Goal: Information Seeking & Learning: Learn about a topic

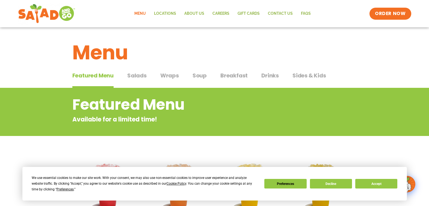
click at [136, 74] on span "Salads" at bounding box center [136, 75] width 19 height 8
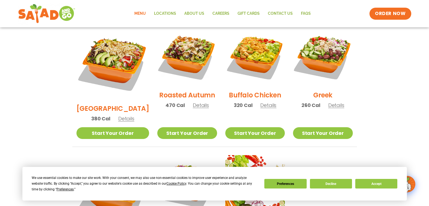
scroll to position [273, 0]
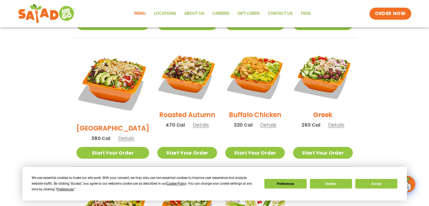
click at [194, 121] on span "Details" at bounding box center [201, 124] width 16 height 7
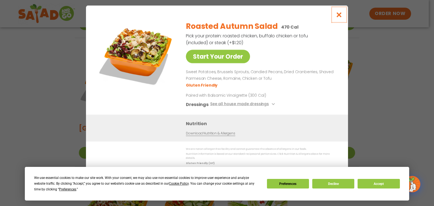
click at [339, 16] on icon "Close modal" at bounding box center [339, 15] width 7 height 6
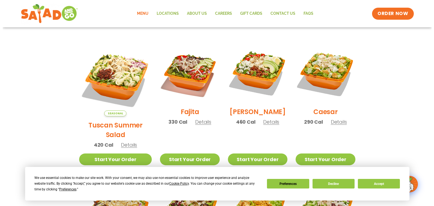
scroll to position [137, 0]
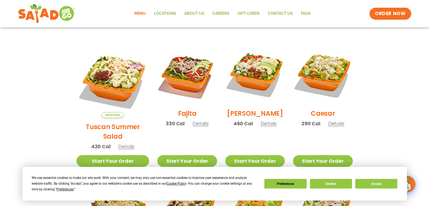
click at [263, 127] on span "Details" at bounding box center [269, 123] width 16 height 7
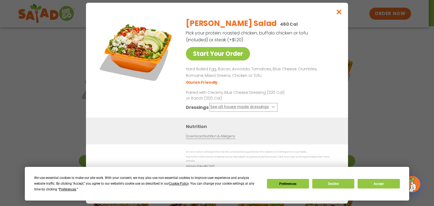
click at [248, 107] on button "See all house made dressings" at bounding box center [243, 107] width 66 height 7
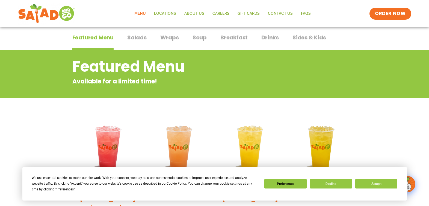
scroll to position [34, 0]
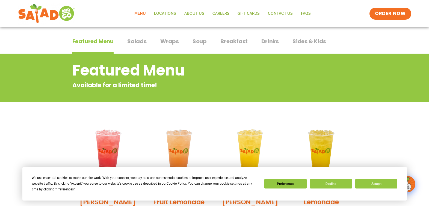
click at [168, 40] on span "Wraps" at bounding box center [169, 41] width 19 height 8
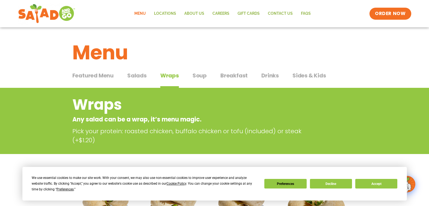
click at [137, 77] on span "Salads" at bounding box center [136, 75] width 19 height 8
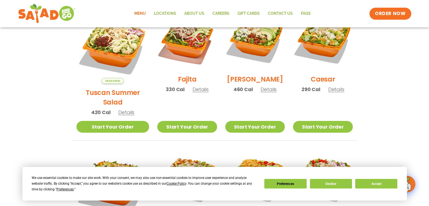
scroll to position [137, 0]
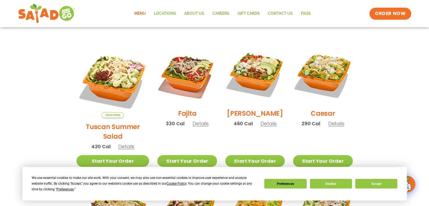
click at [122, 143] on span "Details" at bounding box center [126, 146] width 16 height 7
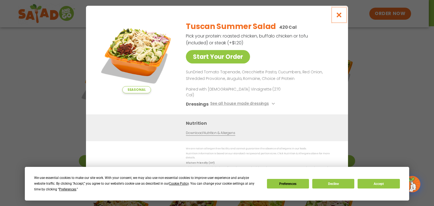
click at [340, 18] on icon "Close modal" at bounding box center [339, 15] width 7 height 6
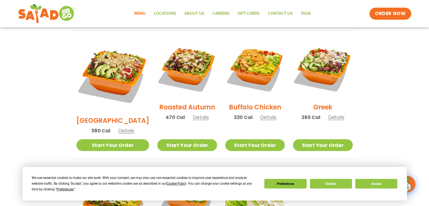
scroll to position [273, 0]
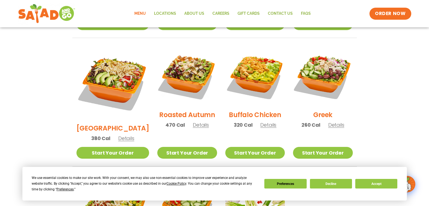
click at [262, 121] on span "Details" at bounding box center [268, 124] width 16 height 7
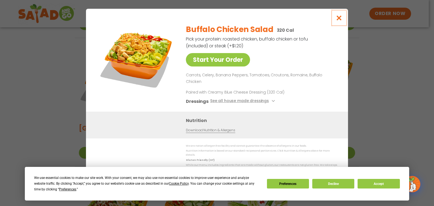
click at [341, 21] on icon "Close modal" at bounding box center [339, 18] width 7 height 6
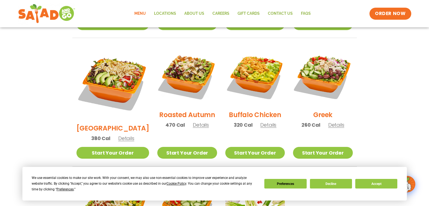
click at [122, 135] on span "Details" at bounding box center [126, 138] width 16 height 7
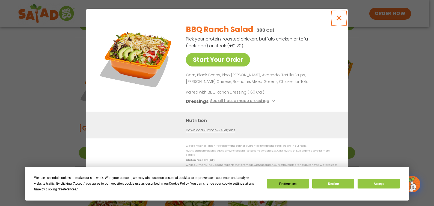
click at [339, 18] on icon "Close modal" at bounding box center [339, 18] width 7 height 6
